Goal: Check status: Check status

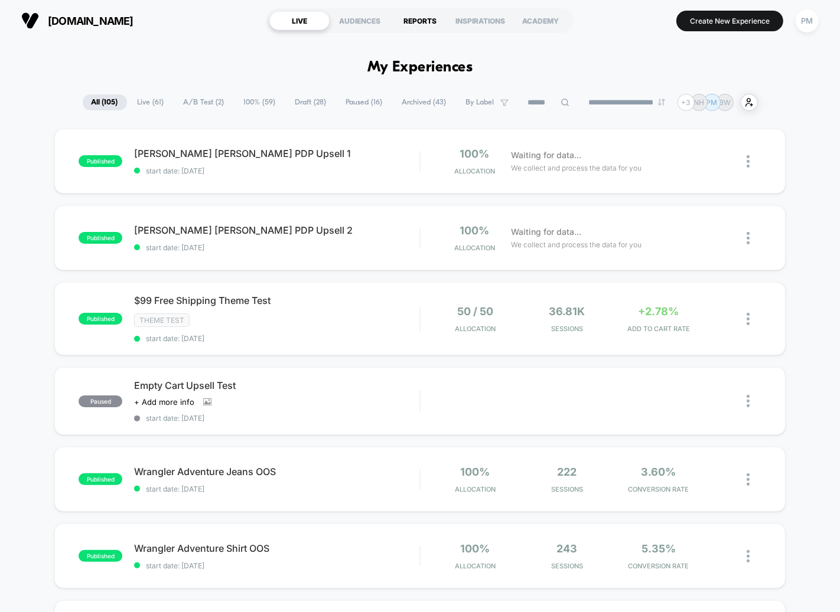
click at [425, 20] on div "REPORTS" at bounding box center [420, 20] width 60 height 19
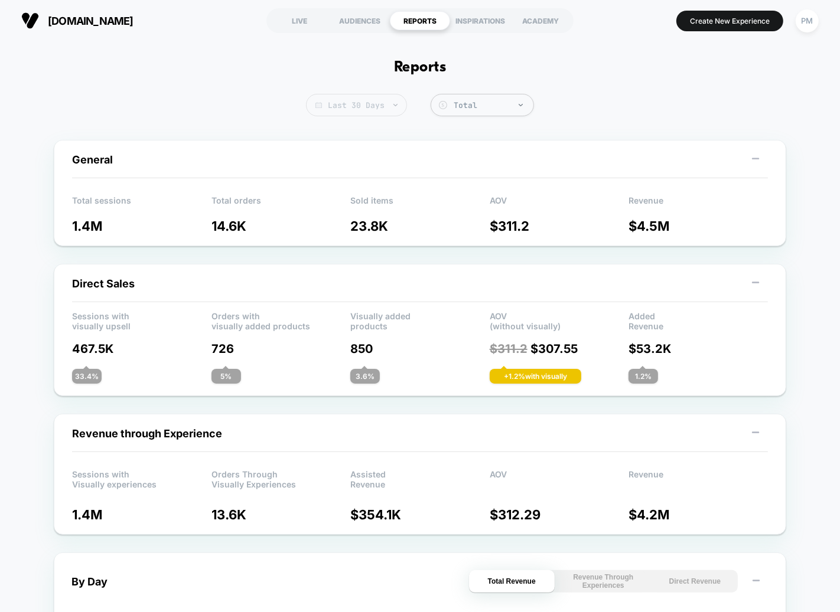
click at [372, 97] on span "Last 30 Days" at bounding box center [356, 105] width 101 height 22
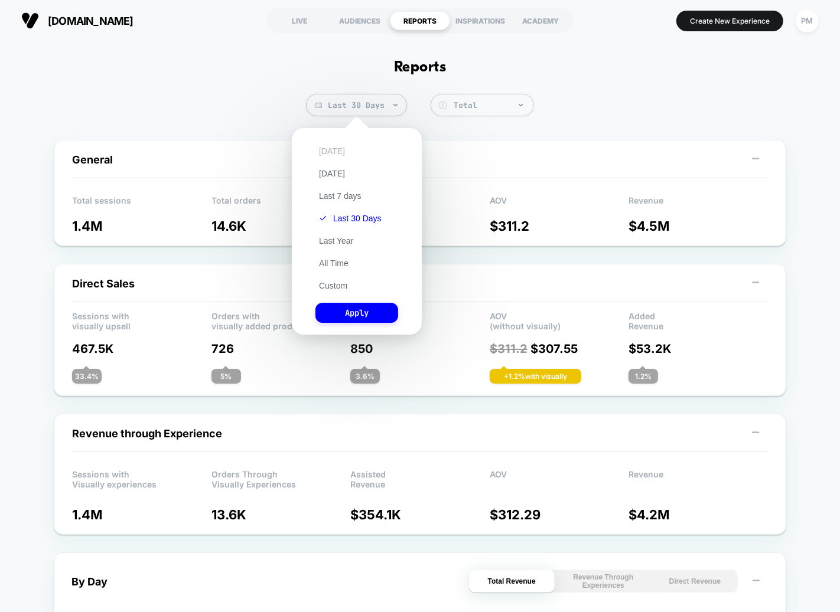
click at [328, 146] on button "[DATE]" at bounding box center [331, 151] width 33 height 11
click at [350, 312] on button "Apply" at bounding box center [356, 313] width 83 height 20
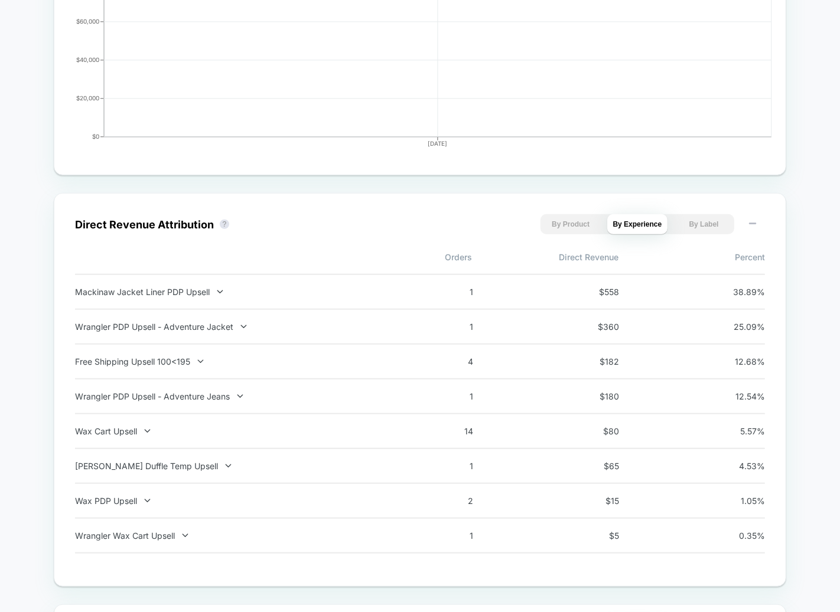
scroll to position [650, 0]
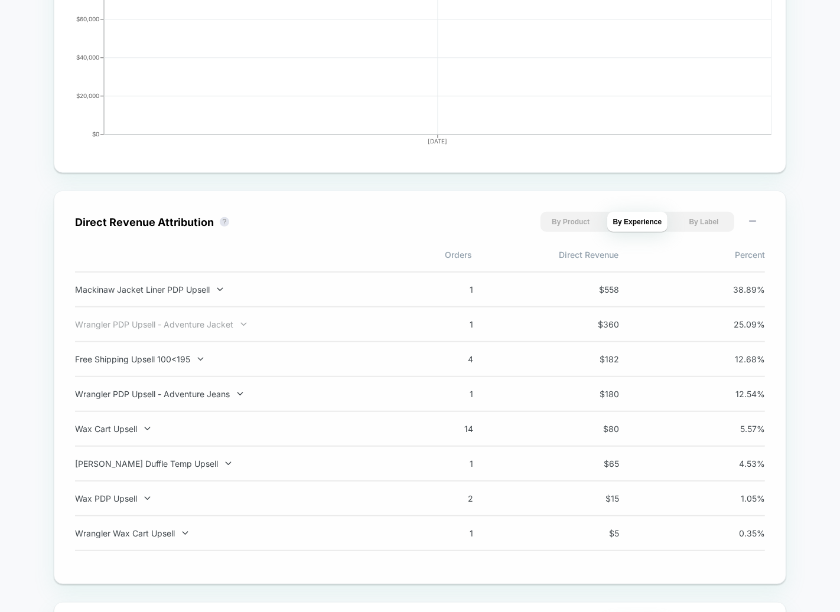
click at [189, 324] on div "Wrangler PDP Upsell - Adventure Jacket" at bounding box center [230, 325] width 311 height 10
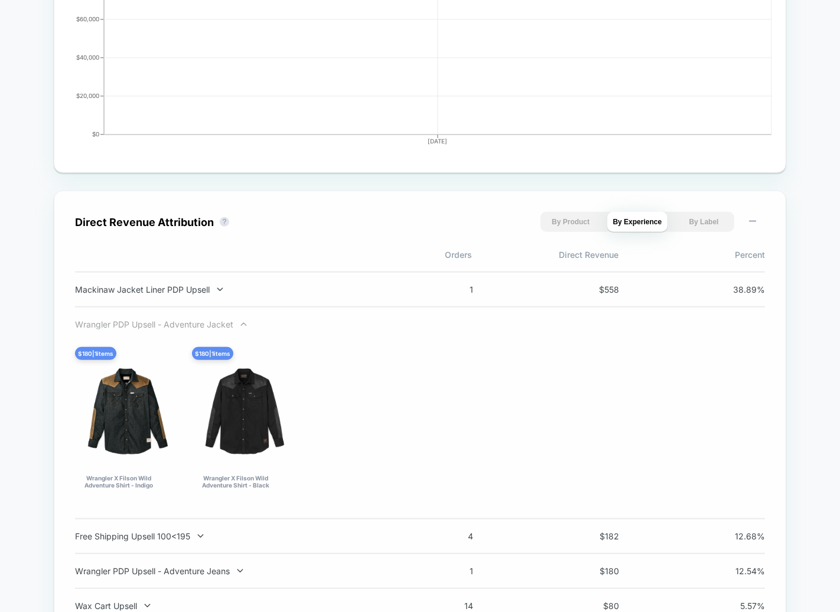
click at [188, 322] on div "Wrangler PDP Upsell - Adventure Jacket" at bounding box center [230, 325] width 311 height 10
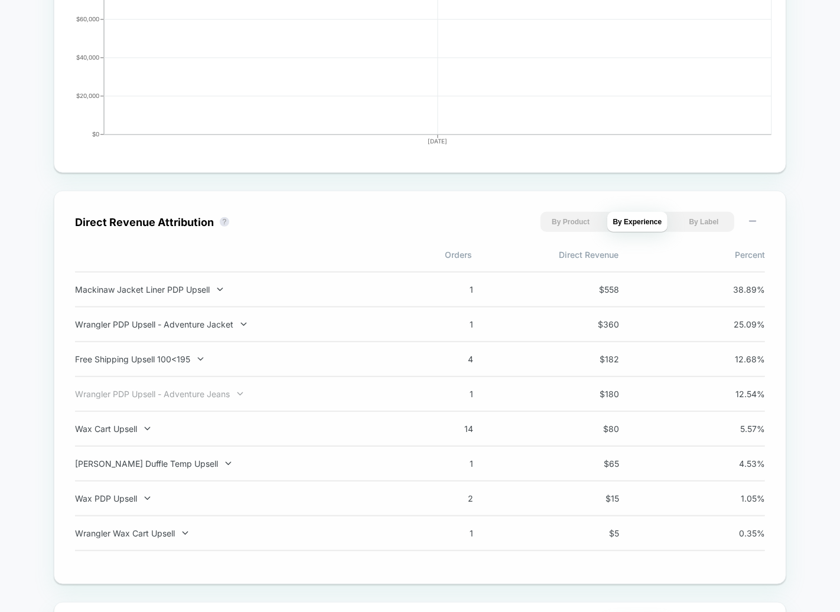
click at [207, 396] on div "Wrangler PDP Upsell - Adventure Jeans" at bounding box center [230, 394] width 311 height 10
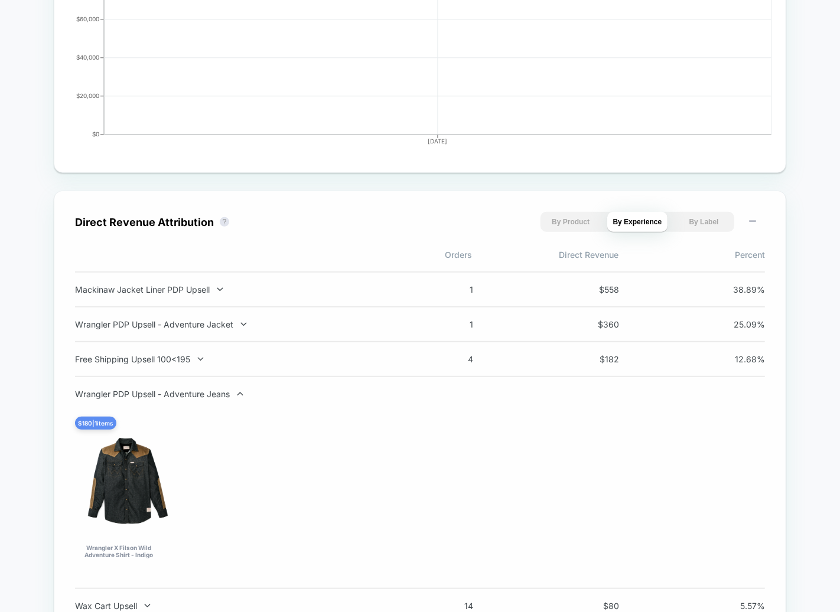
click at [207, 396] on div "Wrangler PDP Upsell - Adventure Jeans" at bounding box center [230, 394] width 311 height 10
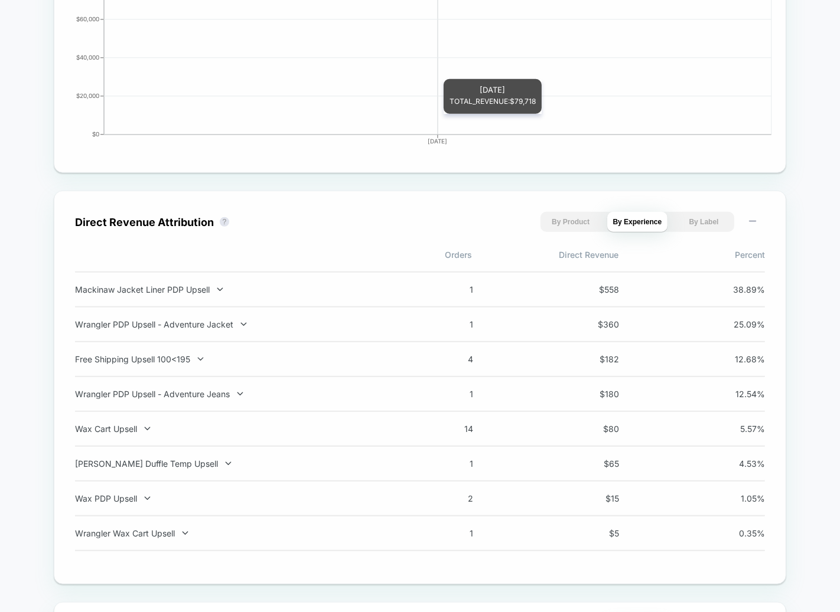
scroll to position [0, 0]
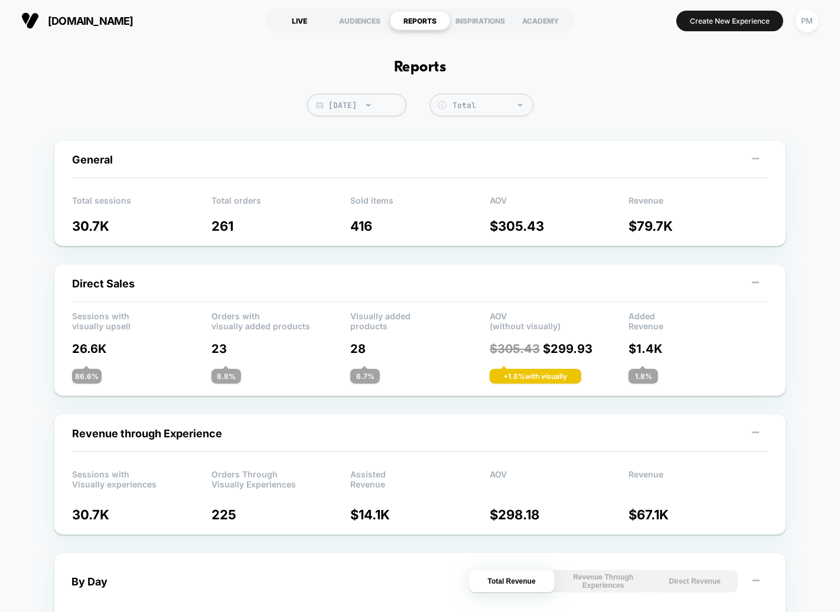
click at [283, 17] on div "LIVE" at bounding box center [299, 20] width 60 height 19
